Goal: Book appointment/travel/reservation

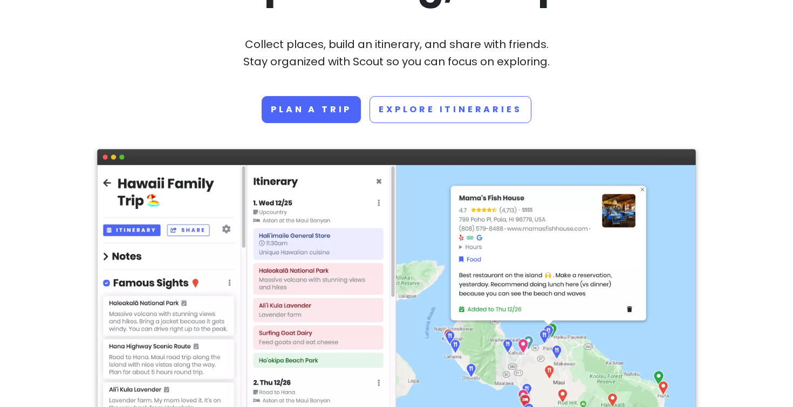
scroll to position [132, 0]
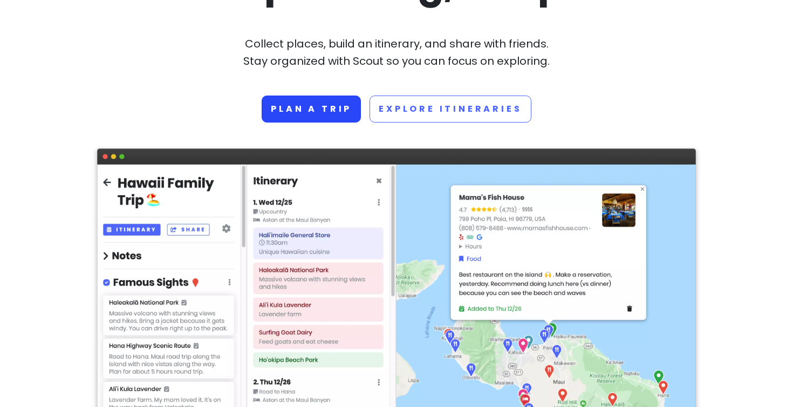
click at [324, 116] on link "Plan a trip" at bounding box center [311, 109] width 99 height 27
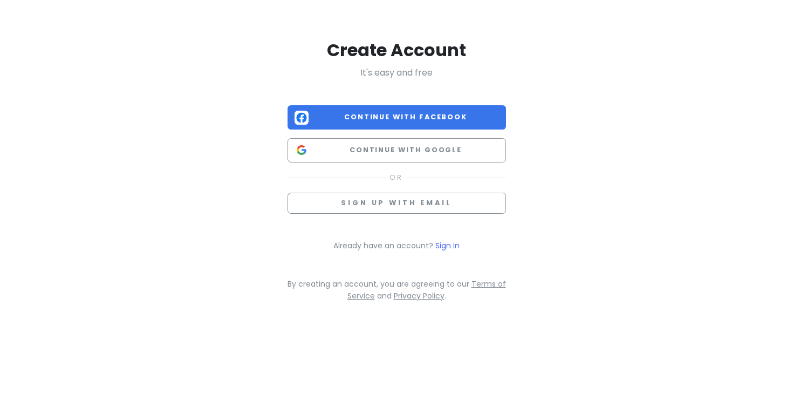
click at [439, 119] on span "Continue with Facebook" at bounding box center [406, 117] width 186 height 11
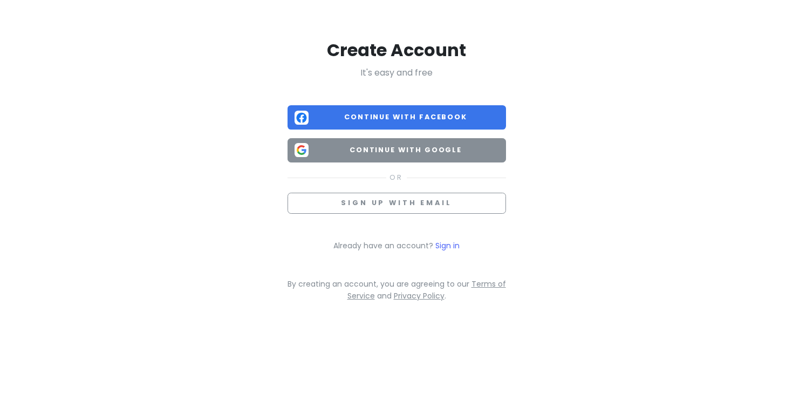
click at [417, 157] on button "Continue with Google" at bounding box center [397, 150] width 219 height 24
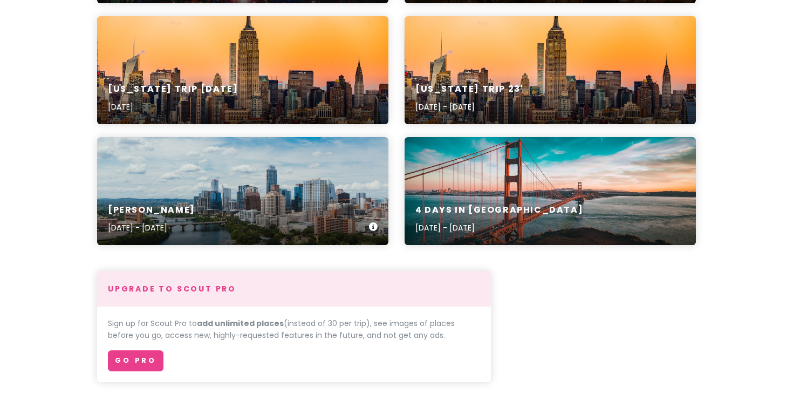
scroll to position [397, 0]
click at [577, 207] on div "4 Days in San Francisco Feb 7, 2020 - Feb 11, 2020" at bounding box center [550, 219] width 291 height 51
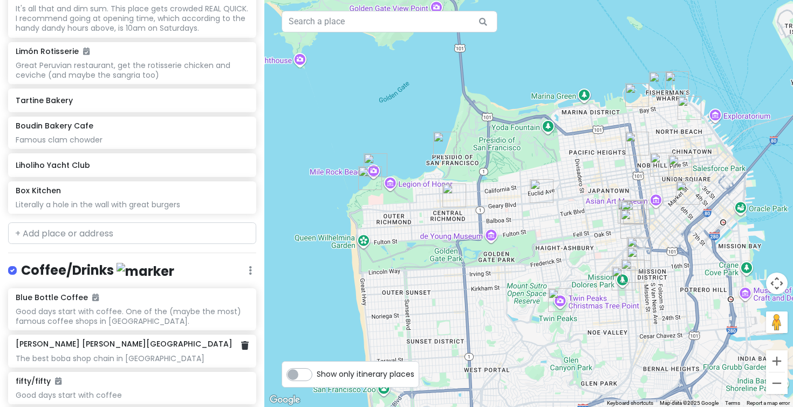
scroll to position [743, 0]
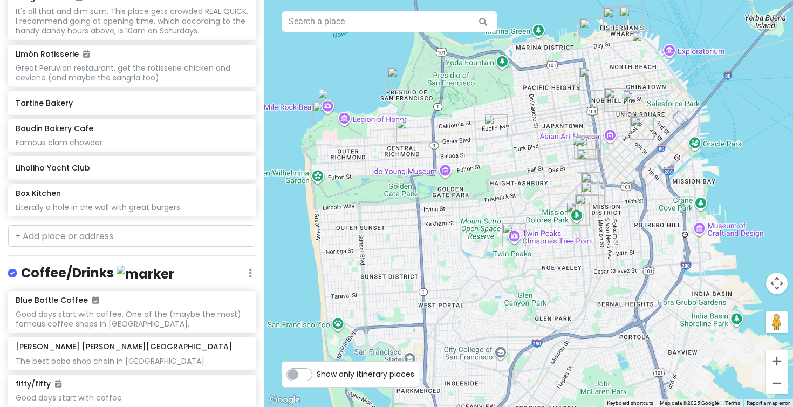
drag, startPoint x: 538, startPoint y: 351, endPoint x: 488, endPoint y: 283, distance: 83.9
click at [488, 283] on div at bounding box center [528, 203] width 529 height 407
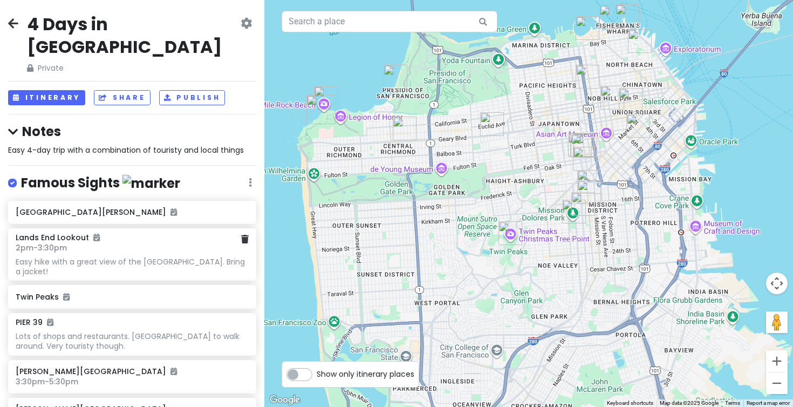
scroll to position [0, 0]
